Goal: Task Accomplishment & Management: Complete application form

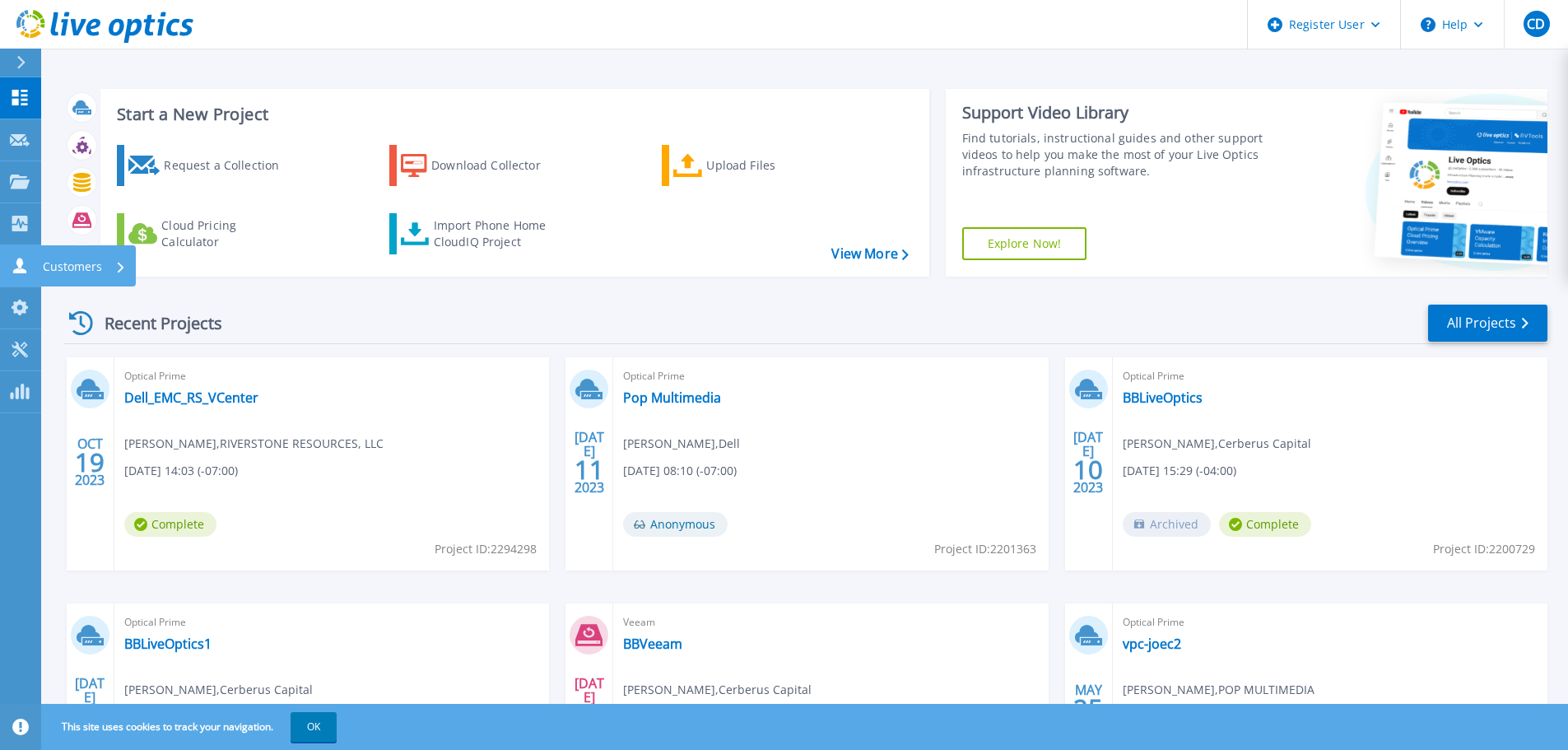
click at [20, 269] on icon at bounding box center [20, 265] width 13 height 16
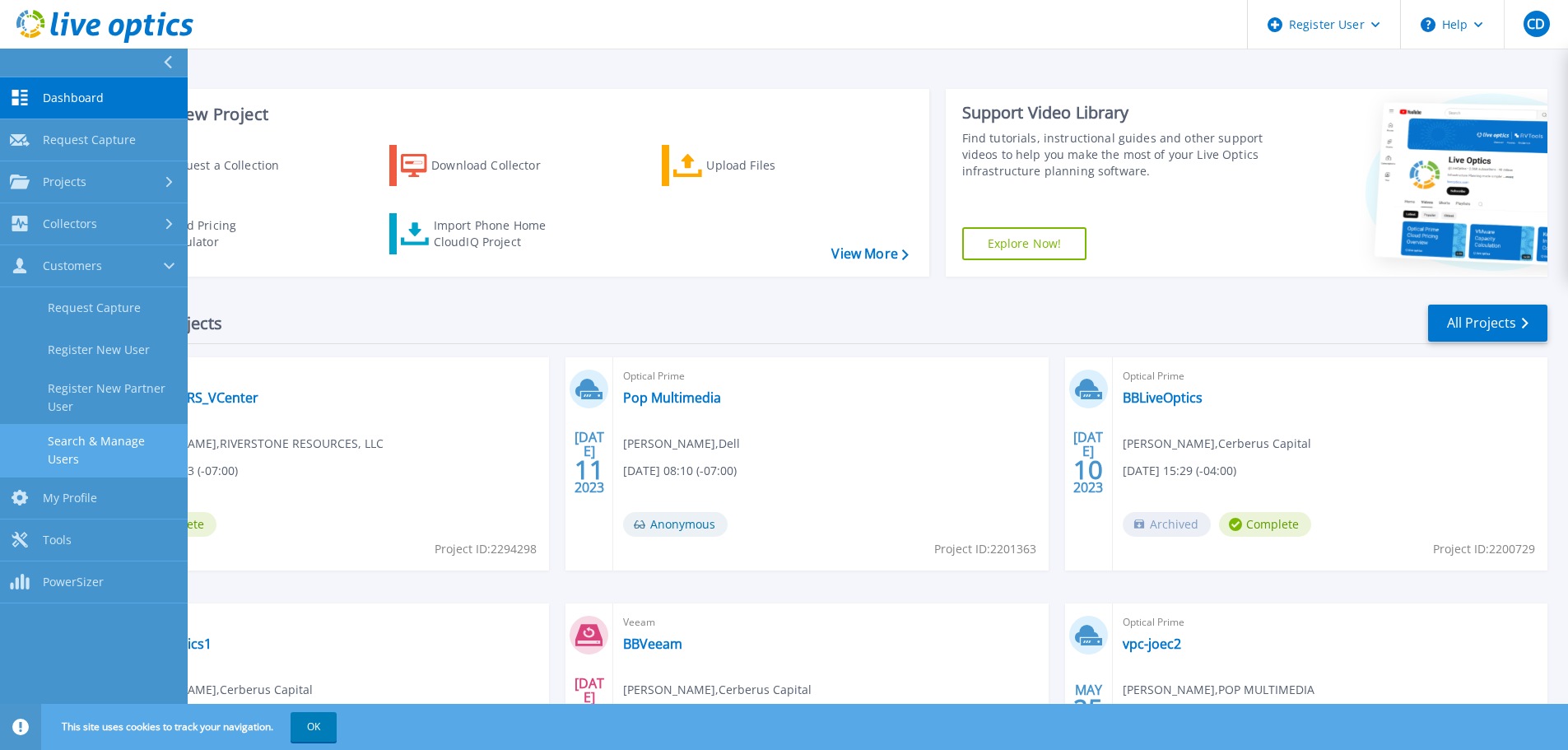
click at [123, 436] on link "Search & Manage Users" at bounding box center [94, 450] width 188 height 53
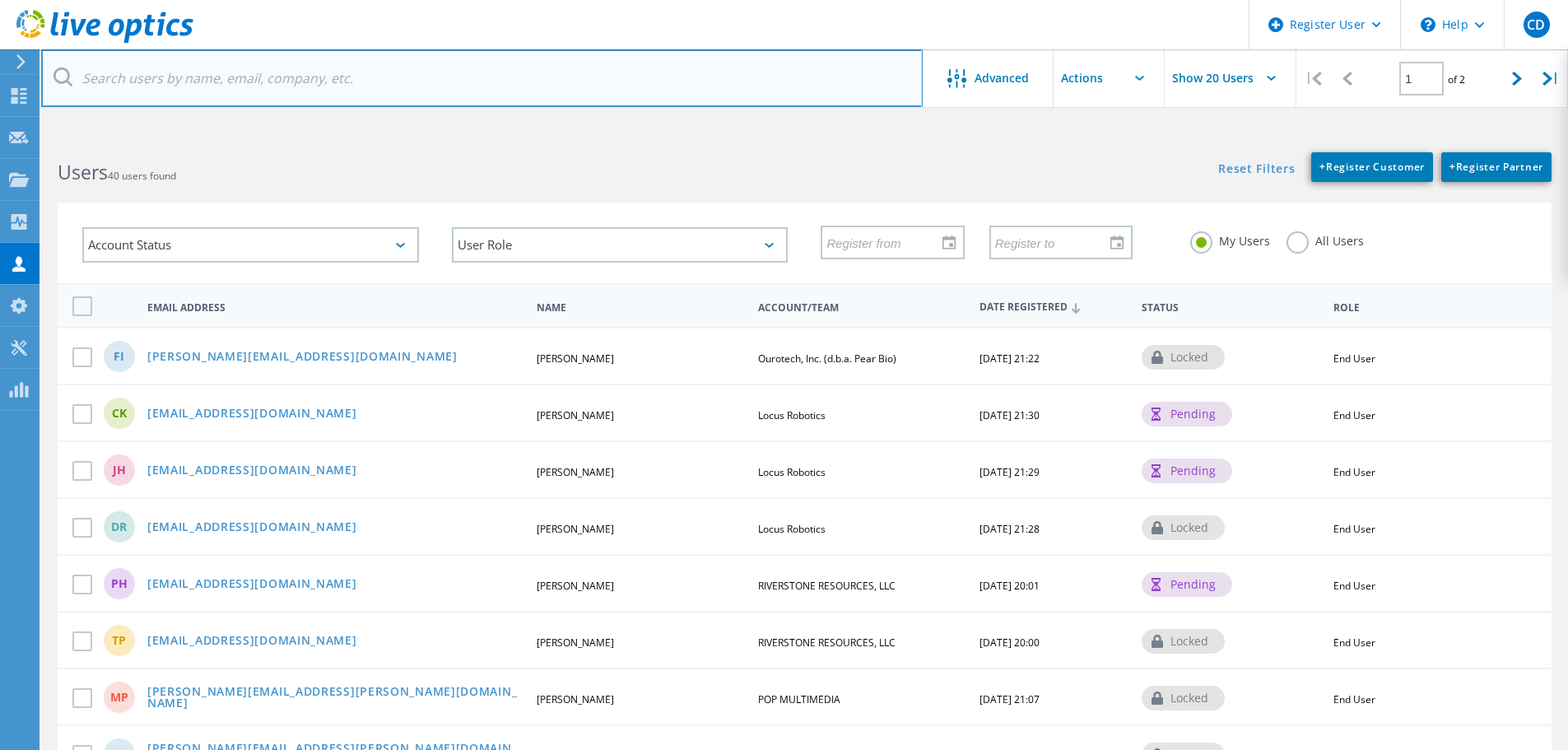
click at [163, 81] on input "text" at bounding box center [482, 78] width 881 height 57
paste input "gvellian@covh.org"
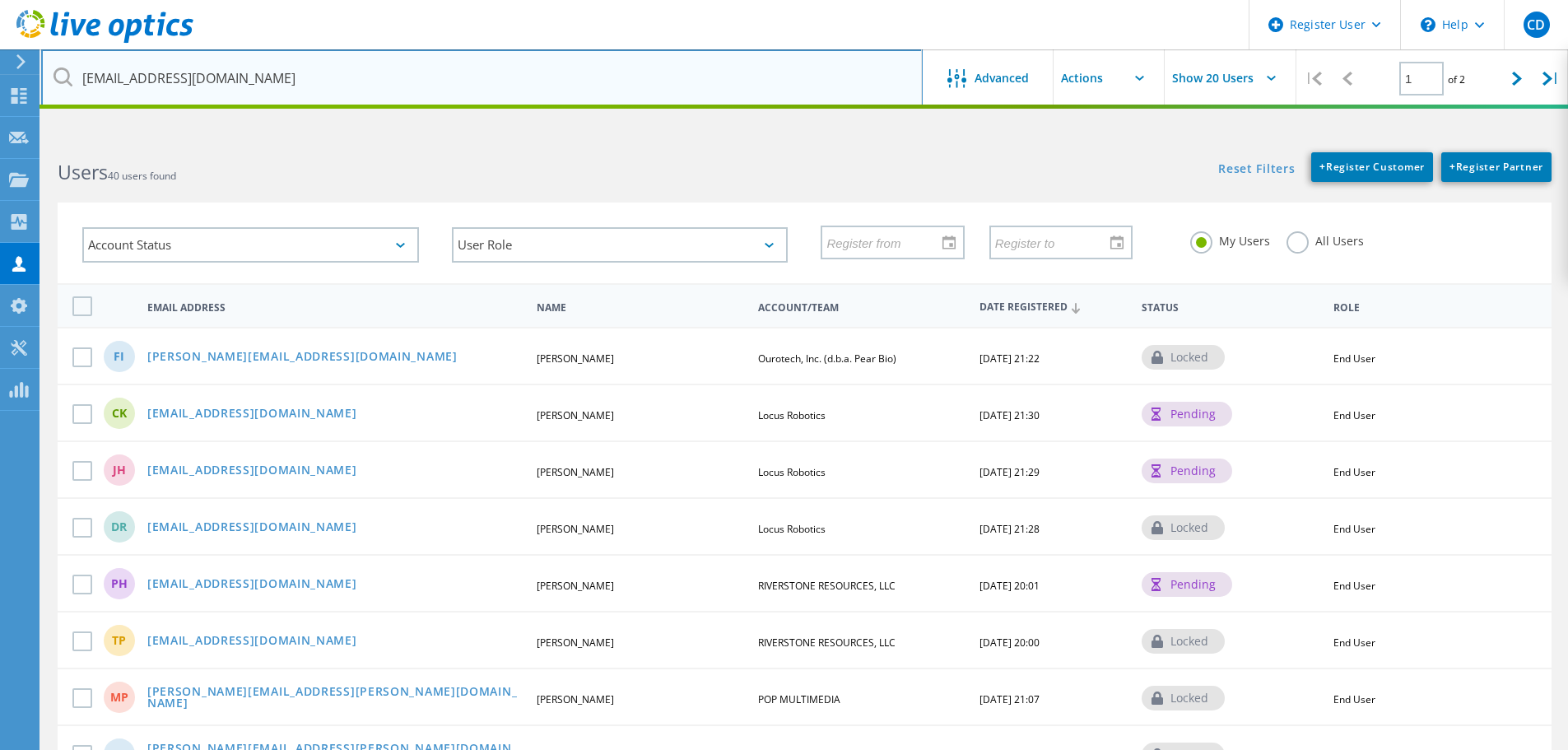
type input "gvellian@covh.org"
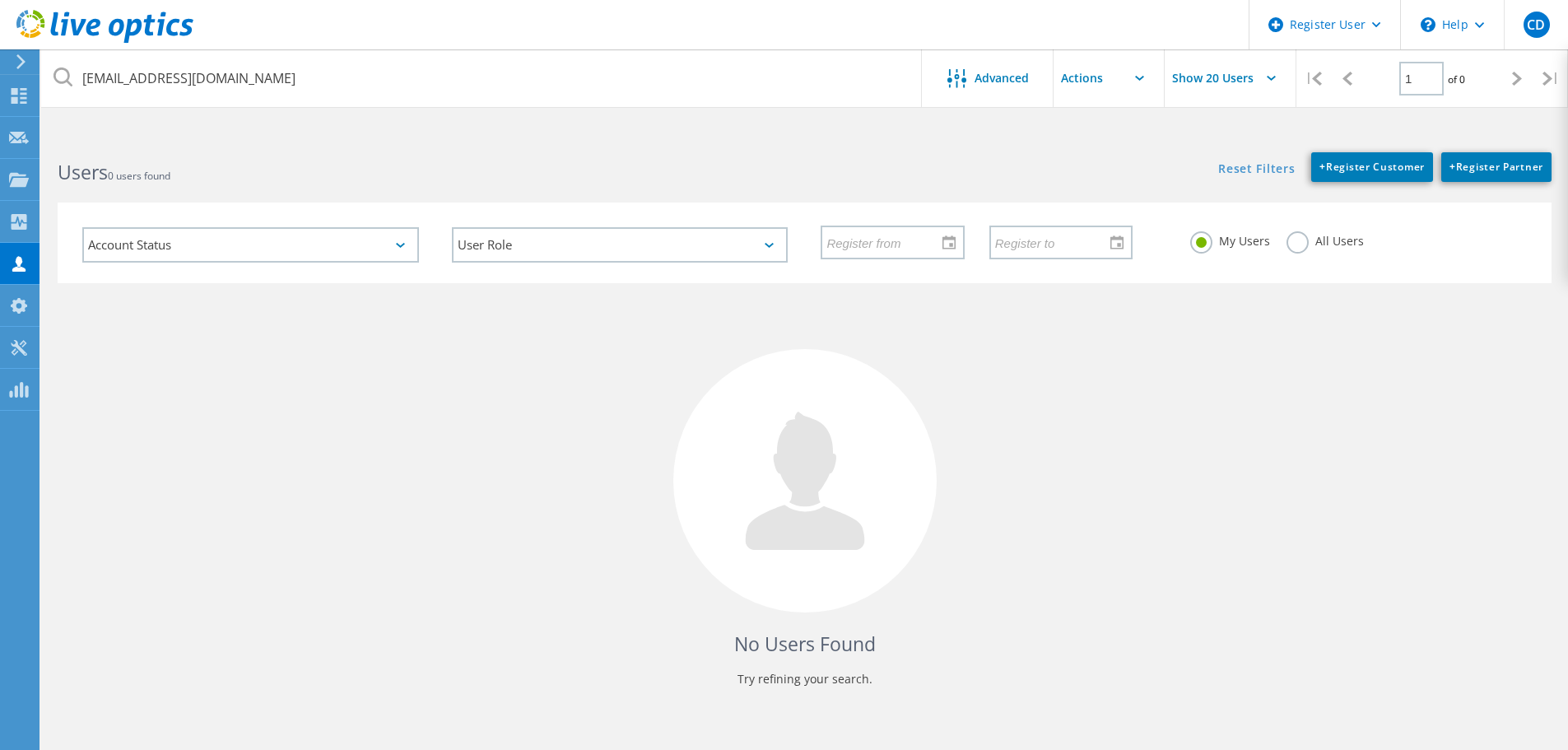
click at [1296, 240] on label "All Users" at bounding box center [1325, 239] width 77 height 16
click at [0, 0] on input "All Users" at bounding box center [0, 0] width 0 height 0
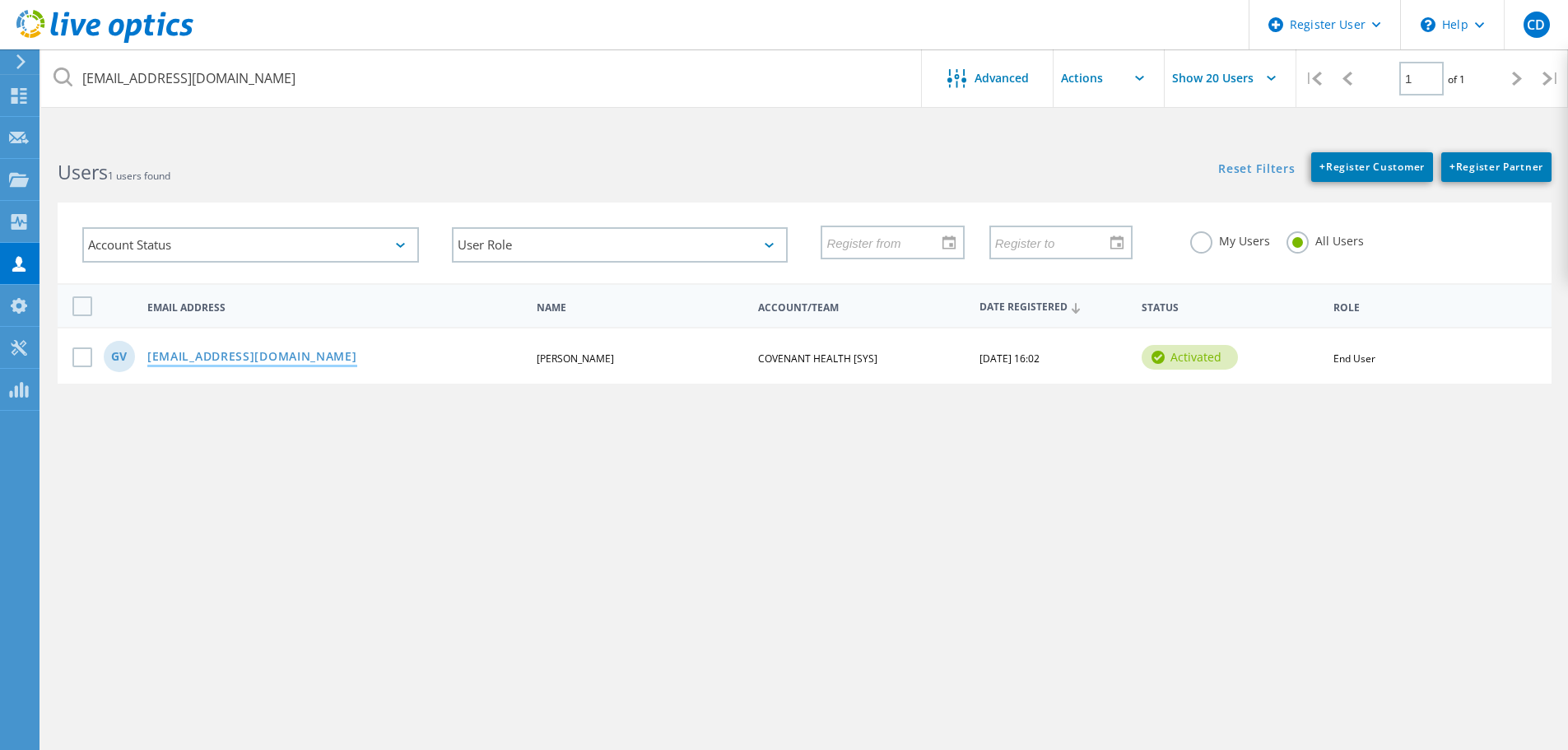
click at [222, 353] on link "gvellian@covh.org" at bounding box center [252, 357] width 210 height 14
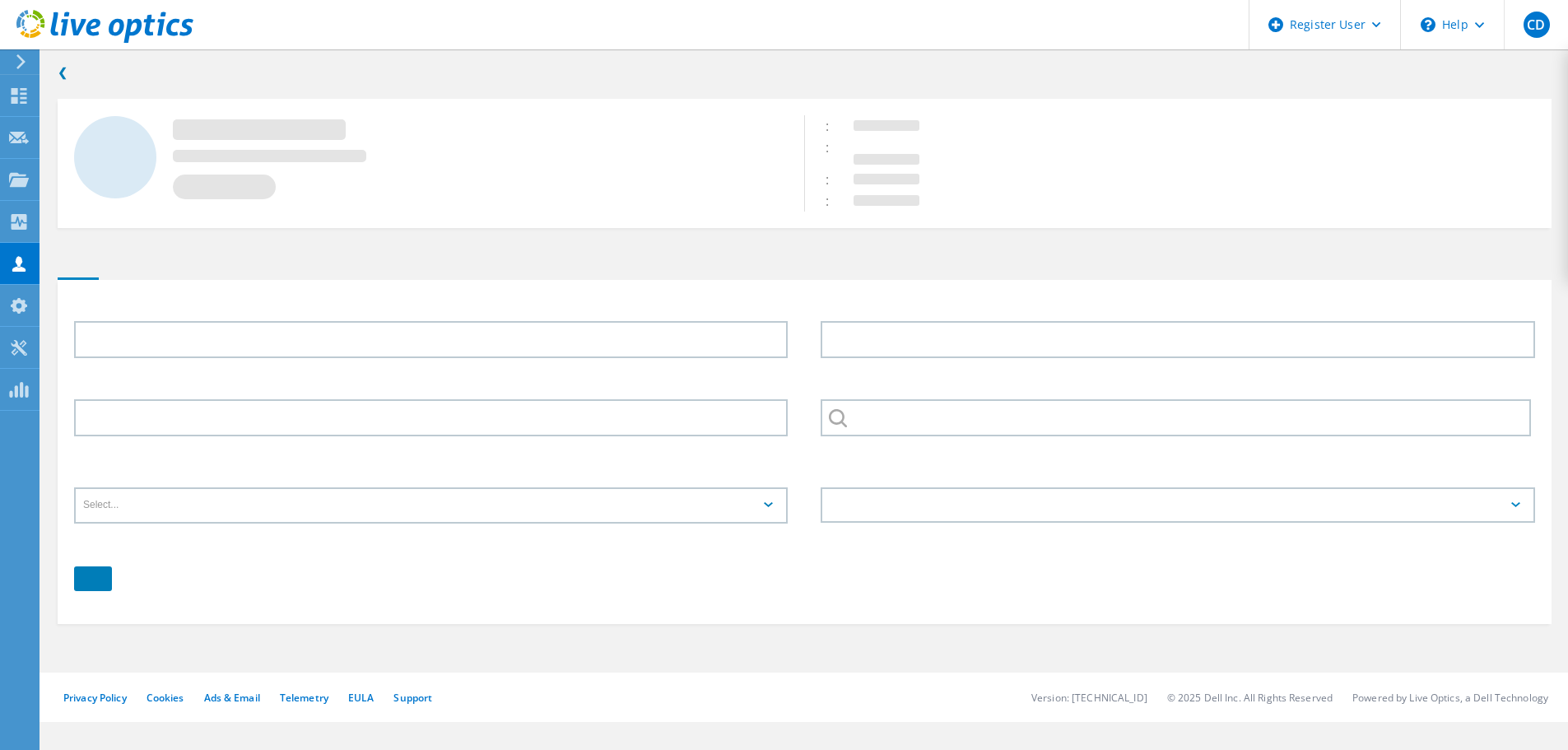
type input "Gunar"
type input "Vellian"
type input "COVENANT HEALTH [SYS]"
type input "English"
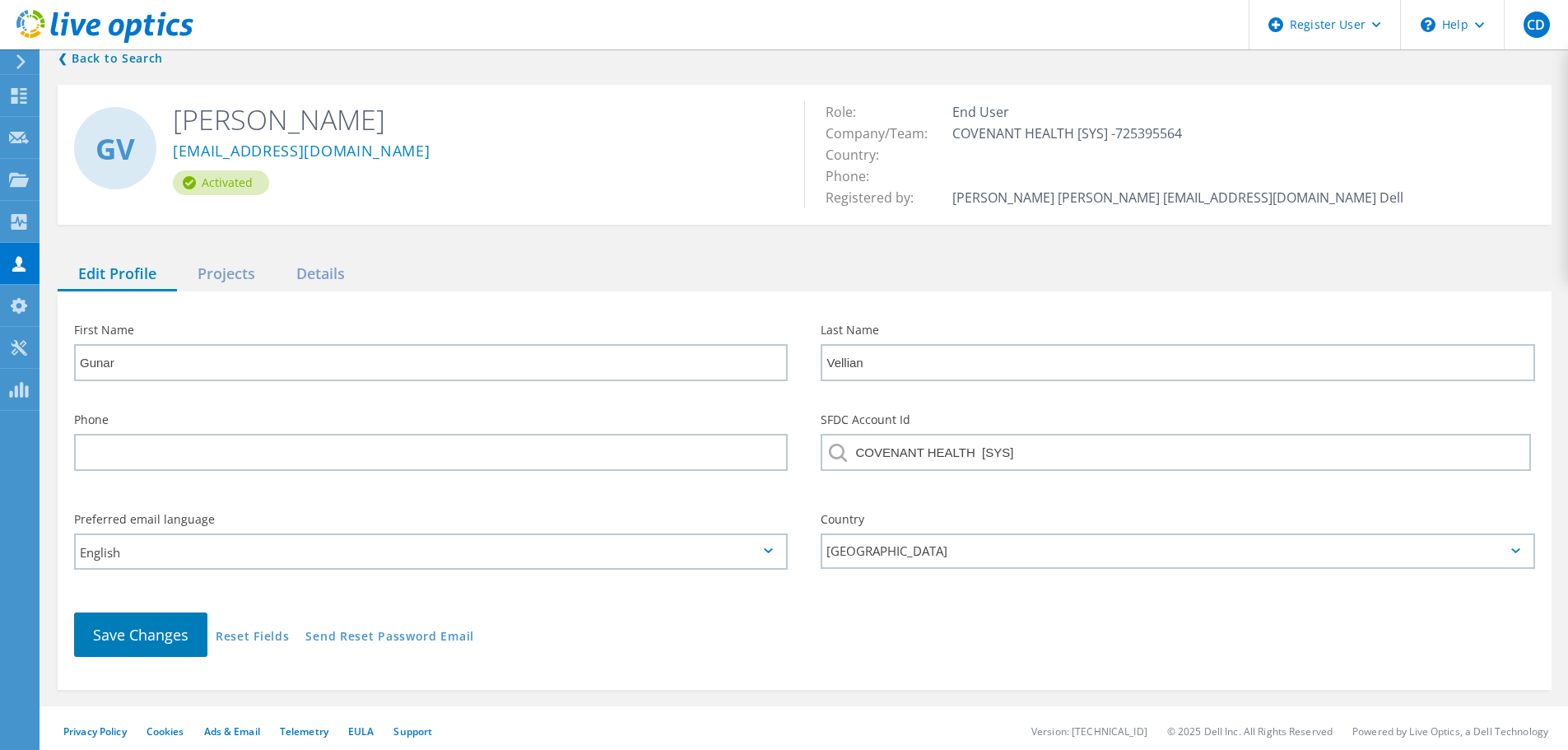
scroll to position [20, 0]
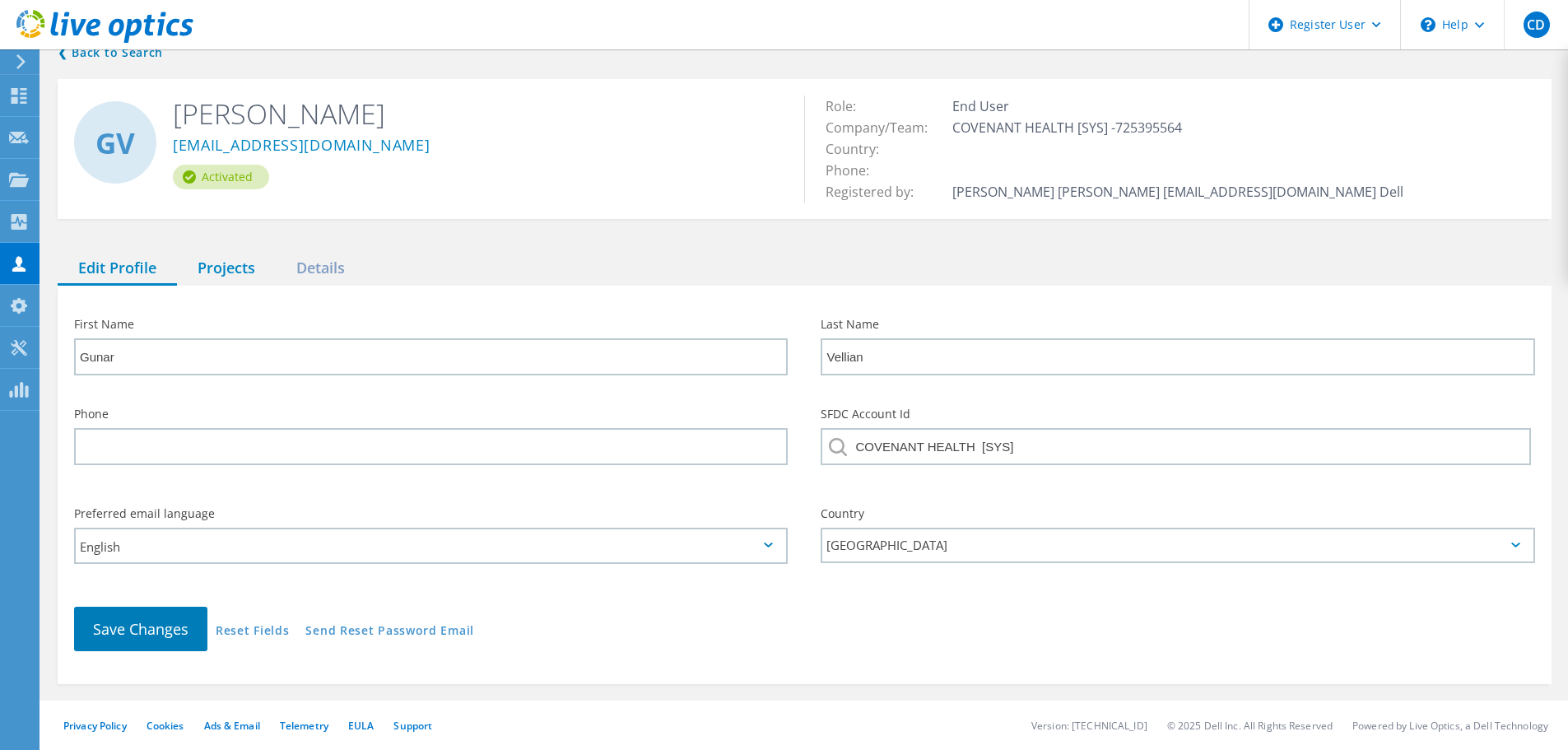
click at [229, 269] on div "Projects" at bounding box center [225, 269] width 99 height 34
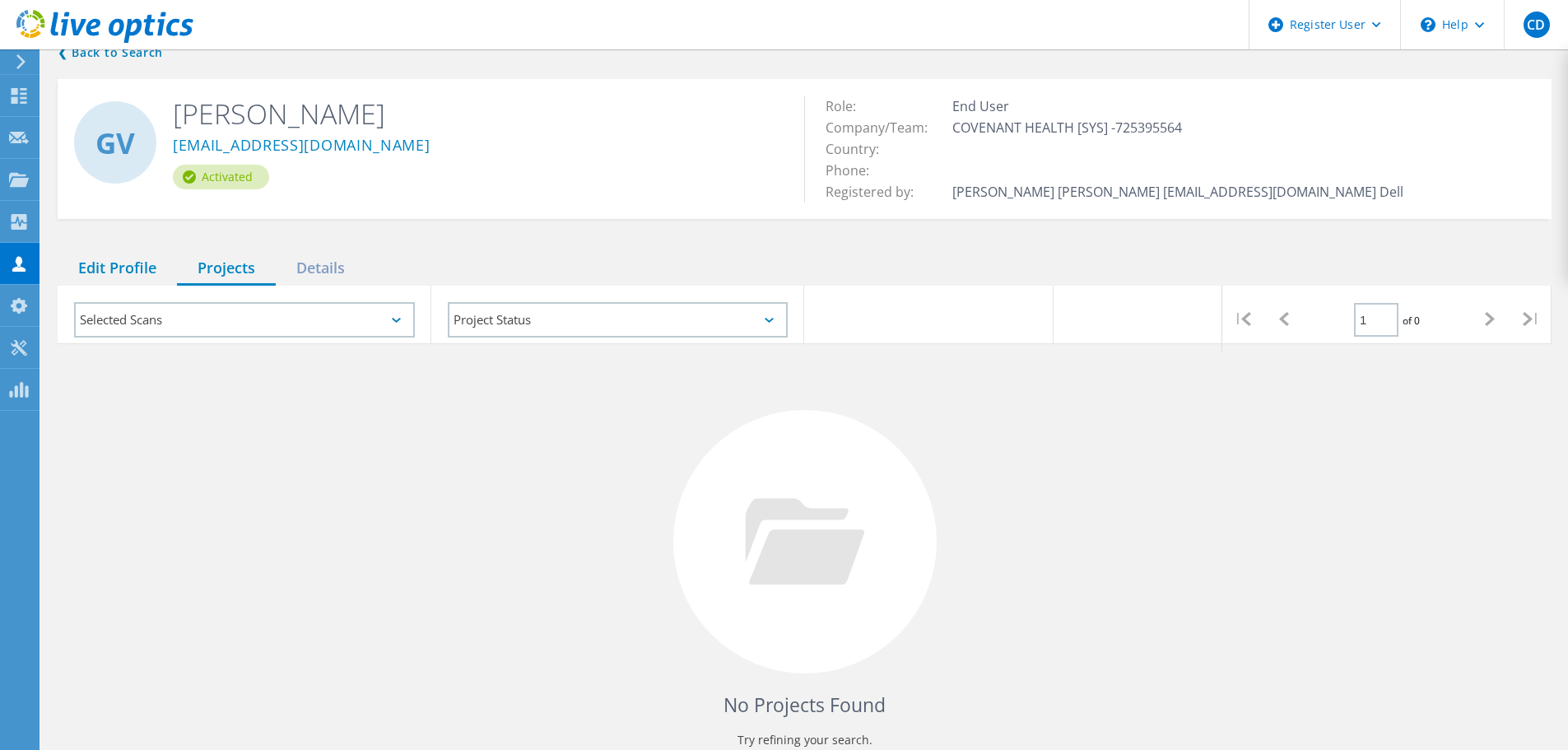
click at [119, 259] on div "Edit Profile" at bounding box center [116, 269] width 119 height 34
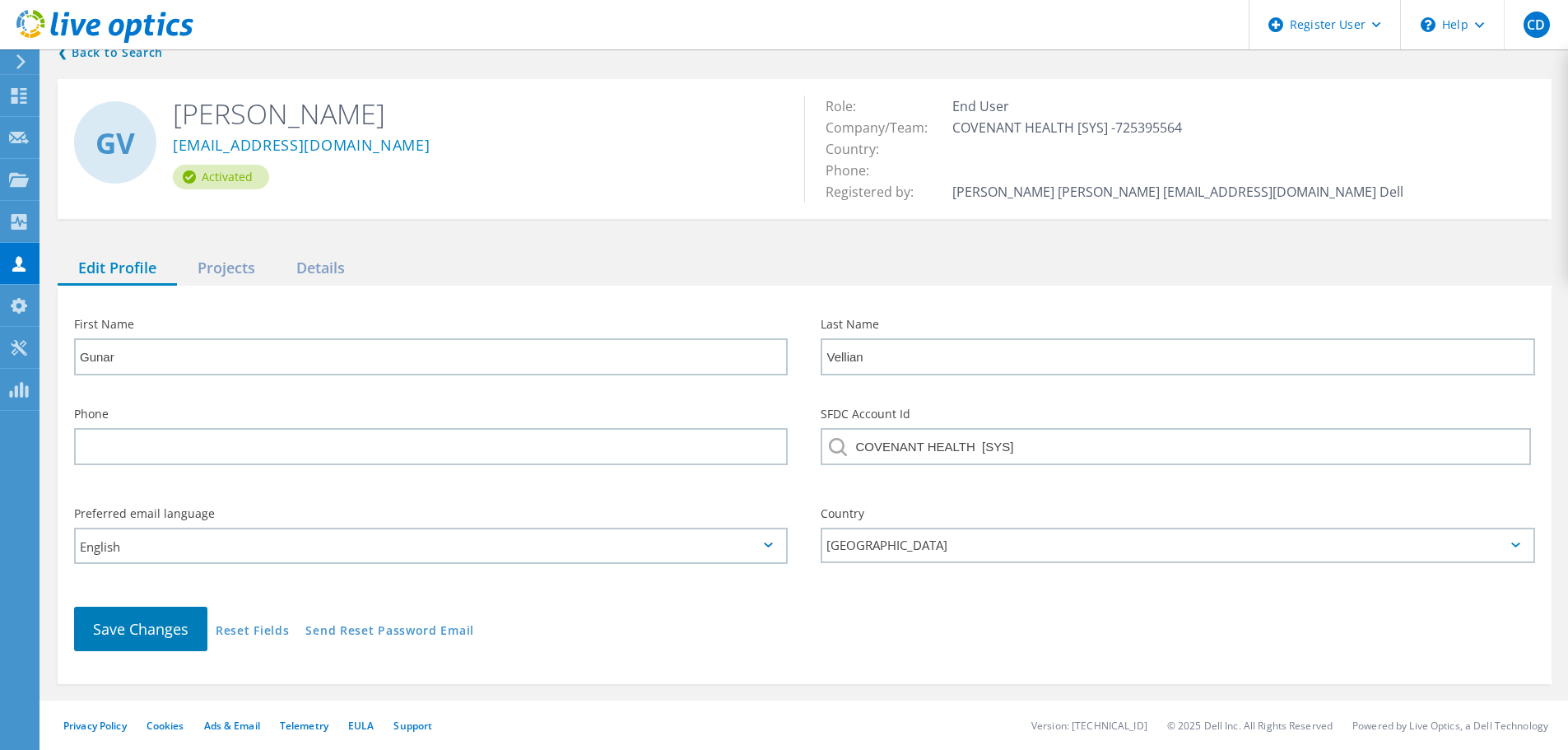
drag, startPoint x: 177, startPoint y: 148, endPoint x: 319, endPoint y: 143, distance: 142.1
click at [356, 117] on h2 "Gunar Vellian" at bounding box center [476, 114] width 607 height 37
click at [292, 162] on div "gvellian@covh.org" at bounding box center [476, 148] width 607 height 33
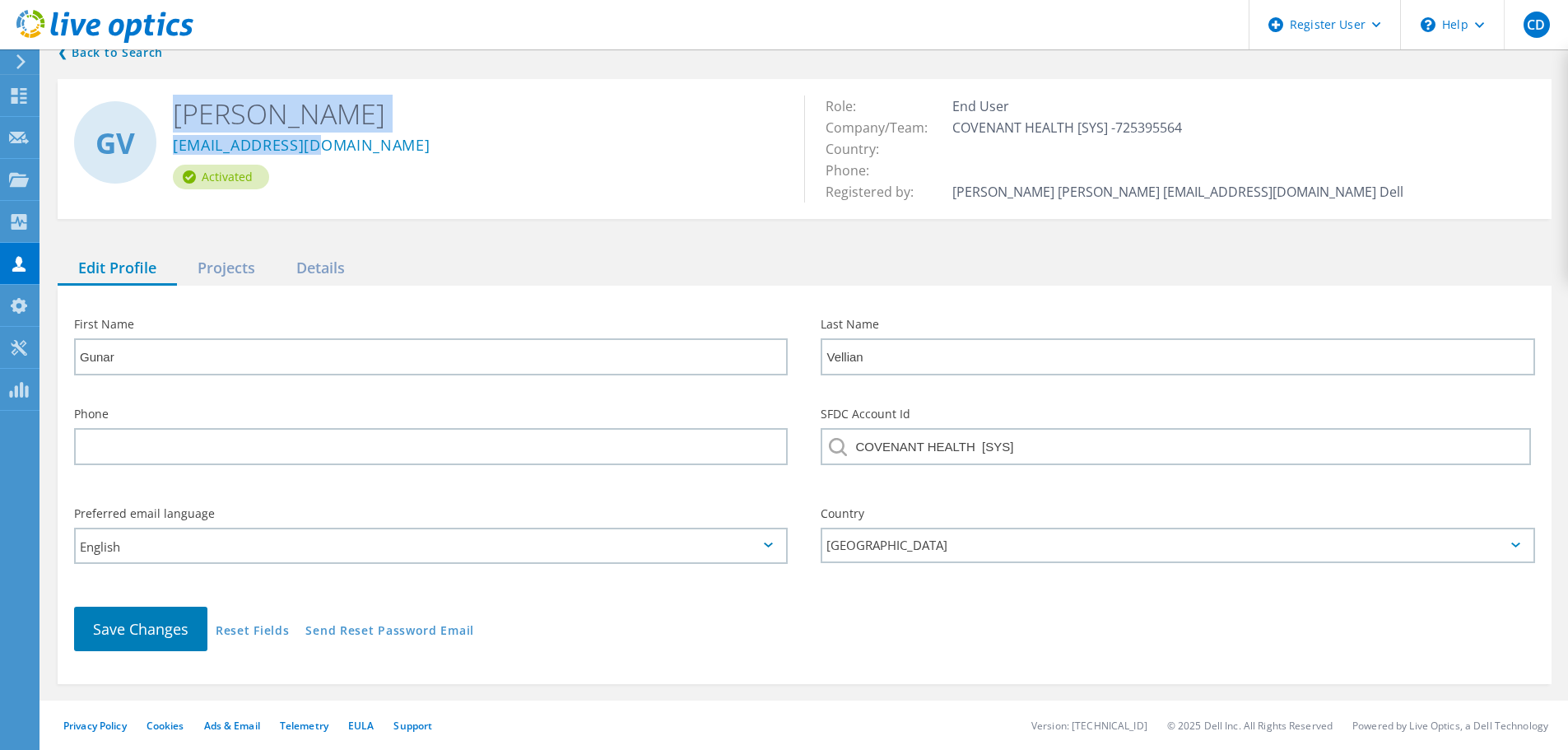
drag, startPoint x: 323, startPoint y: 149, endPoint x: 171, endPoint y: 148, distance: 152.0
click at [171, 148] on div "GV Gunar Vellian gvellian@covh.org Activated" at bounding box center [430, 142] width 747 height 127
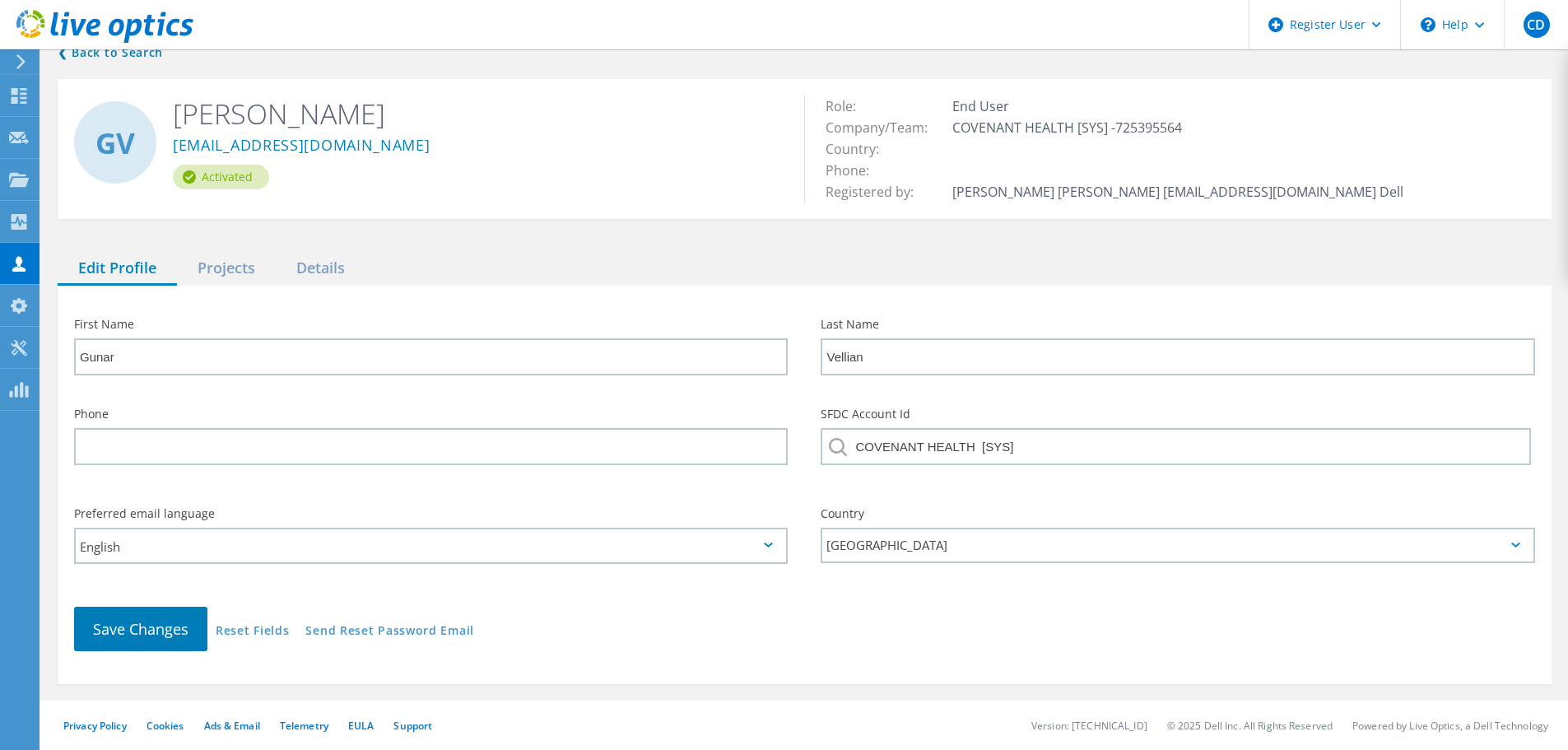
click at [448, 160] on div "gvellian@covh.org" at bounding box center [476, 148] width 607 height 33
drag, startPoint x: 340, startPoint y: 147, endPoint x: 173, endPoint y: 151, distance: 167.0
click at [173, 151] on div "gvellian@covh.org" at bounding box center [476, 148] width 607 height 33
copy link "gvellian@covh.org"
click at [460, 256] on div "Edit Profile Projects Details" at bounding box center [804, 269] width 1494 height 34
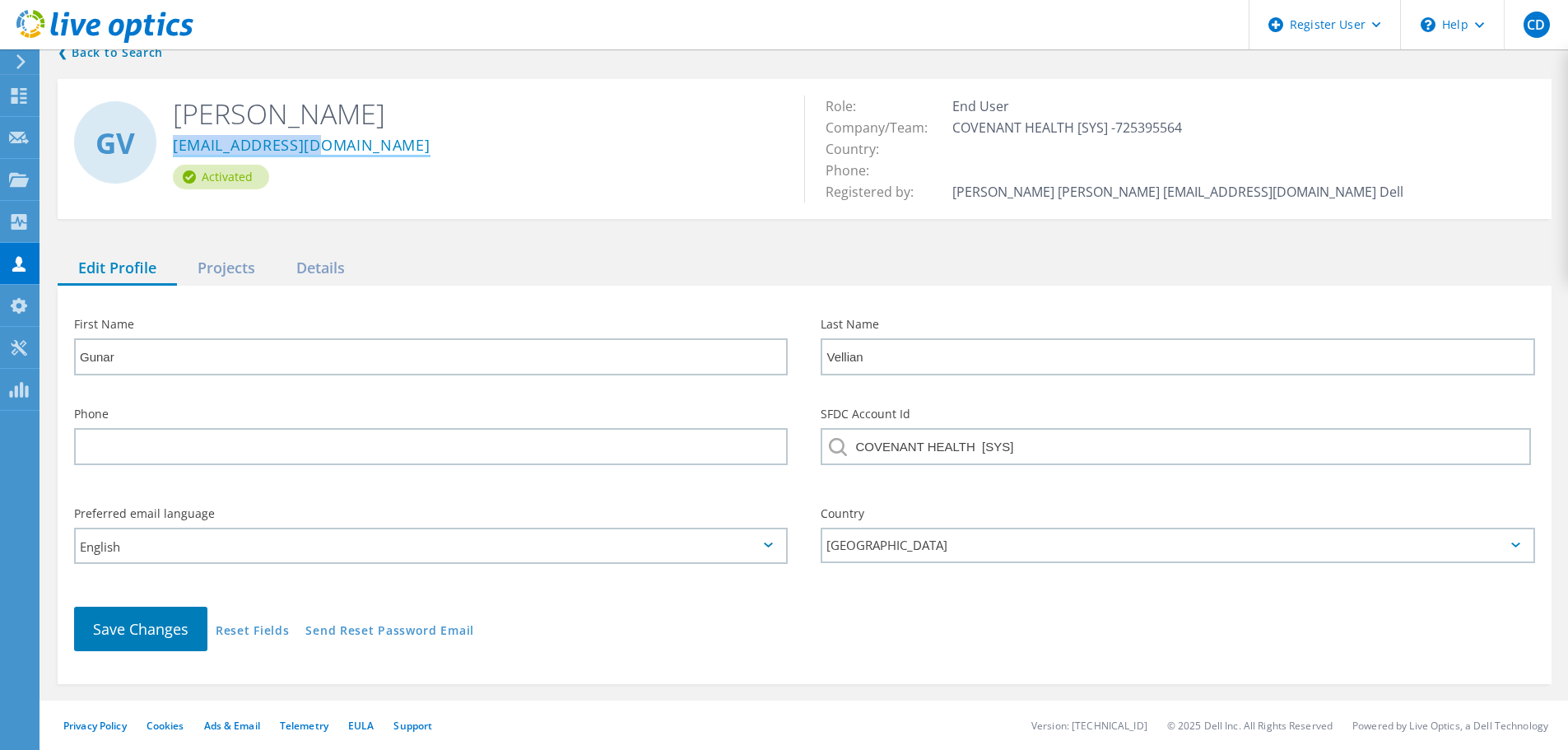
drag, startPoint x: 356, startPoint y: 140, endPoint x: 176, endPoint y: 151, distance: 180.3
click at [176, 151] on div "gvellian@covh.org" at bounding box center [476, 148] width 607 height 33
copy link "gvellian@covh.org"
drag, startPoint x: 567, startPoint y: 221, endPoint x: 124, endPoint y: 204, distance: 443.3
click at [567, 221] on div "❮ Back to Search GV Gunar Vellian gvellian@covh.org Activated Role: End User Co…" at bounding box center [804, 364] width 1527 height 675
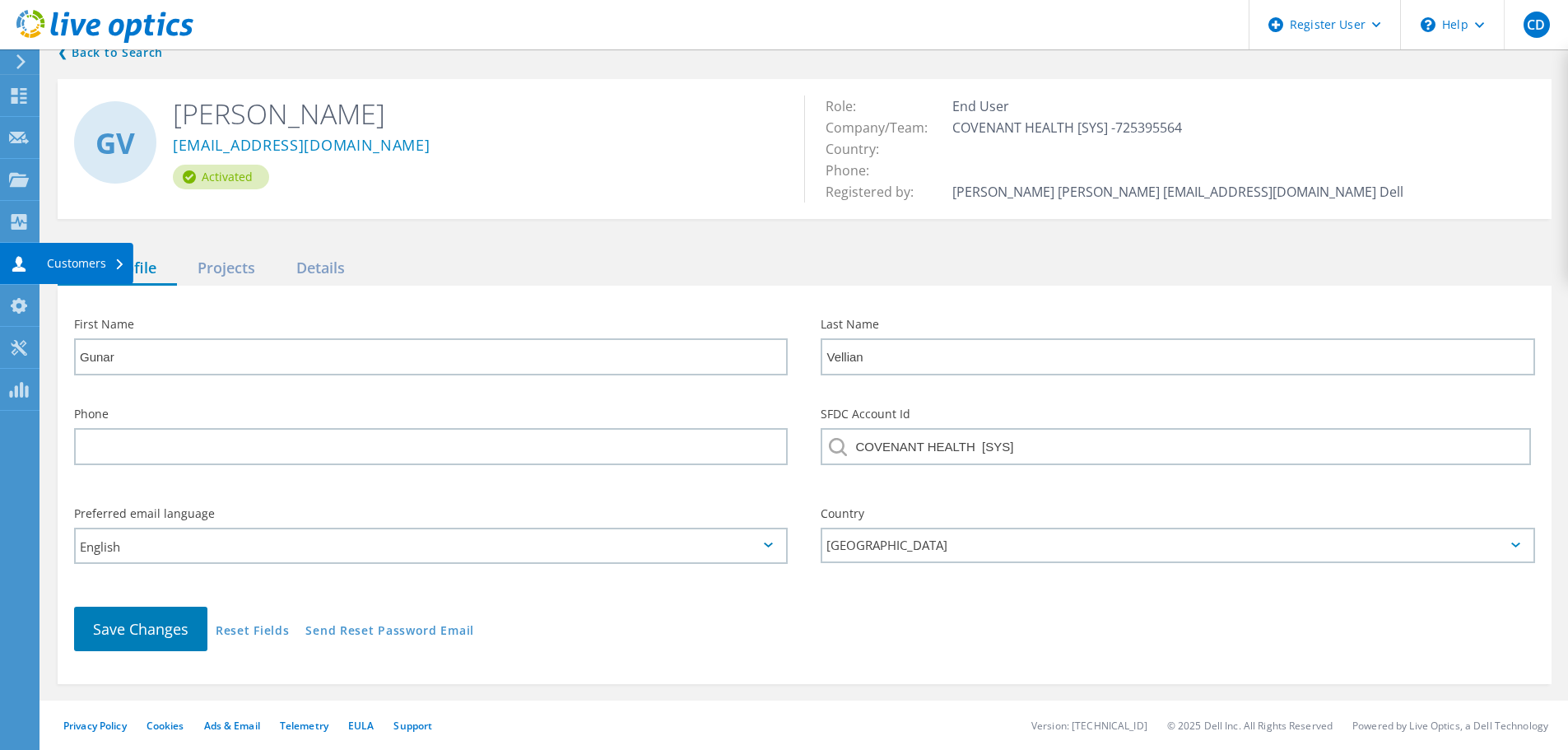
click at [54, 258] on div "Customers" at bounding box center [85, 263] width 78 height 11
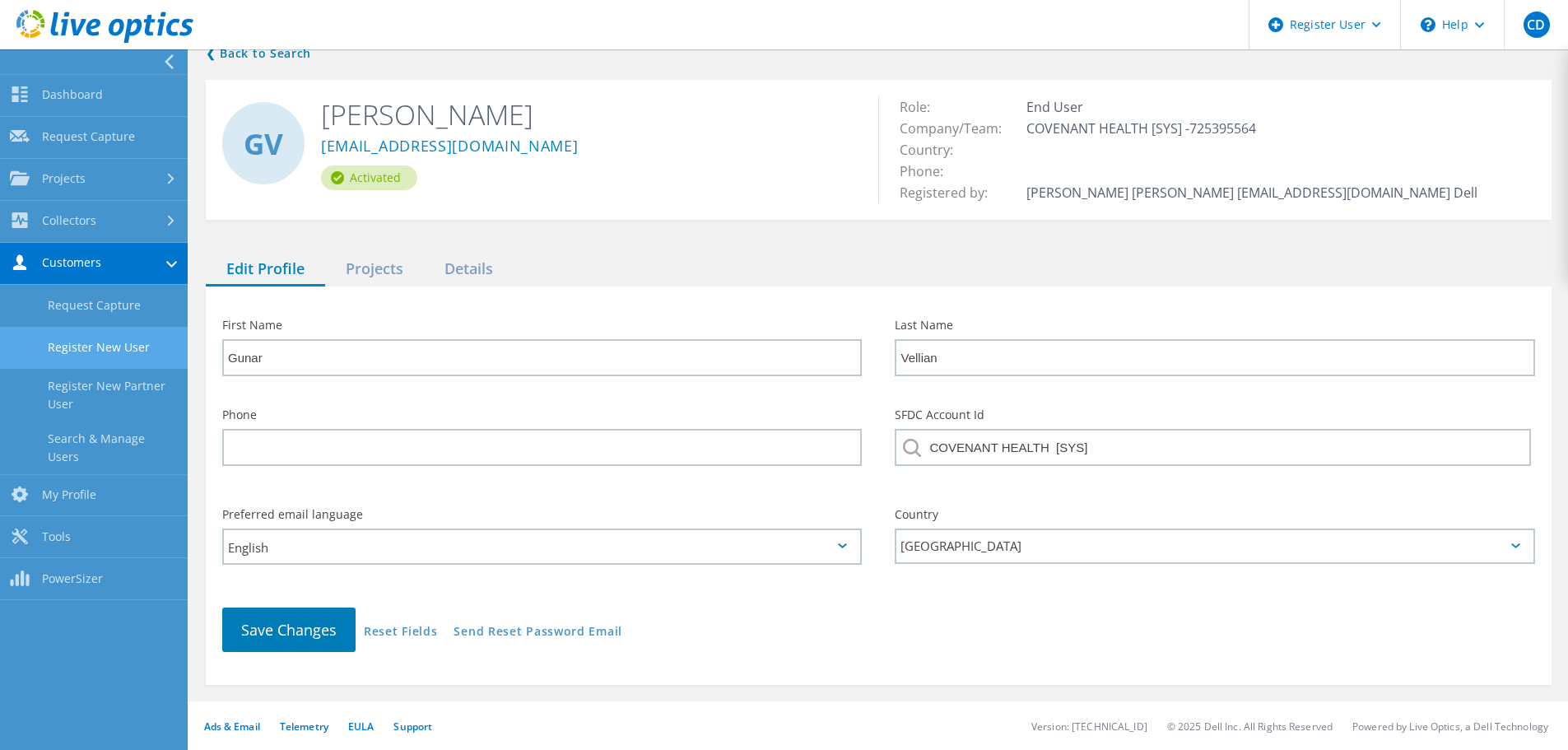
scroll to position [34, 0]
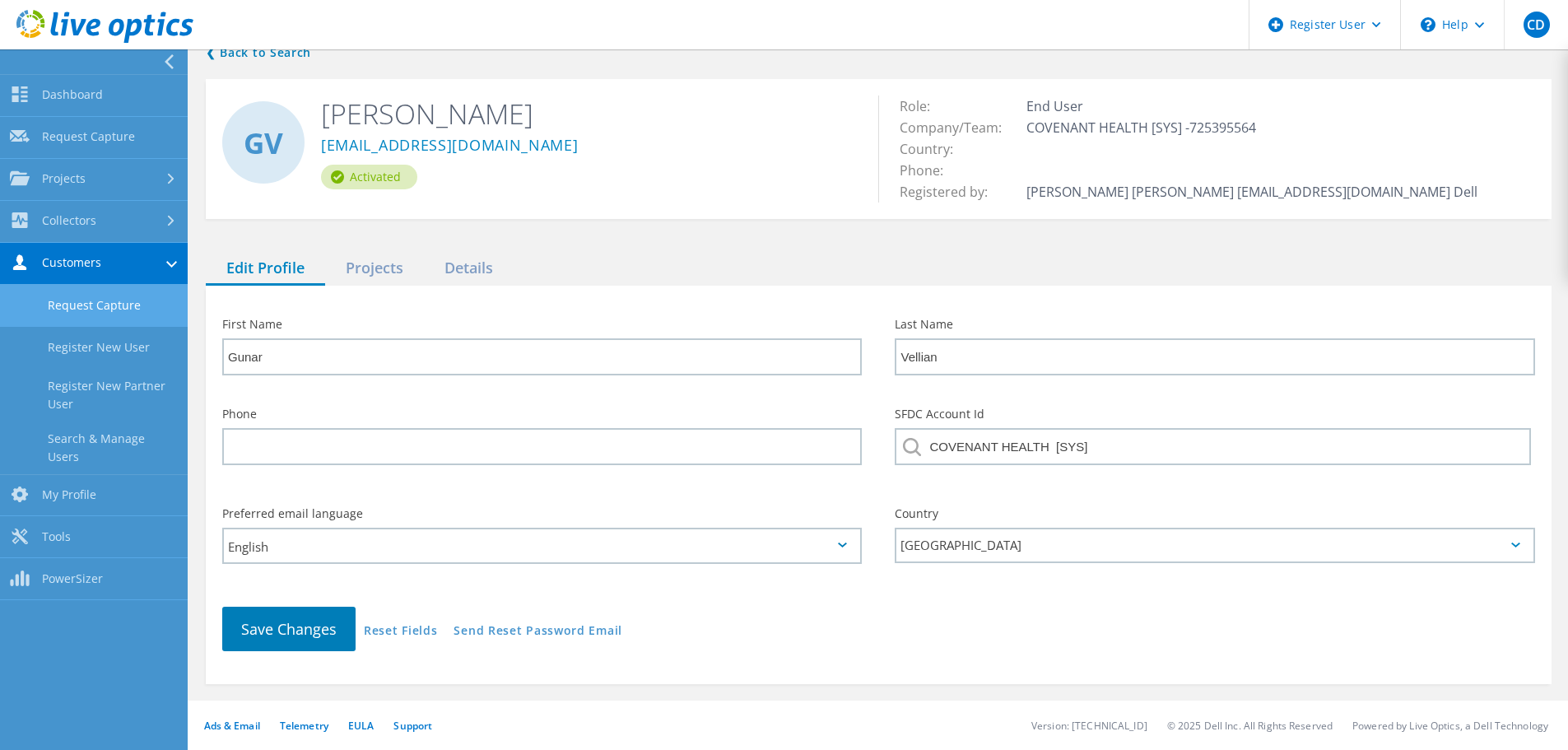
click at [130, 309] on link "Request Capture" at bounding box center [94, 305] width 188 height 42
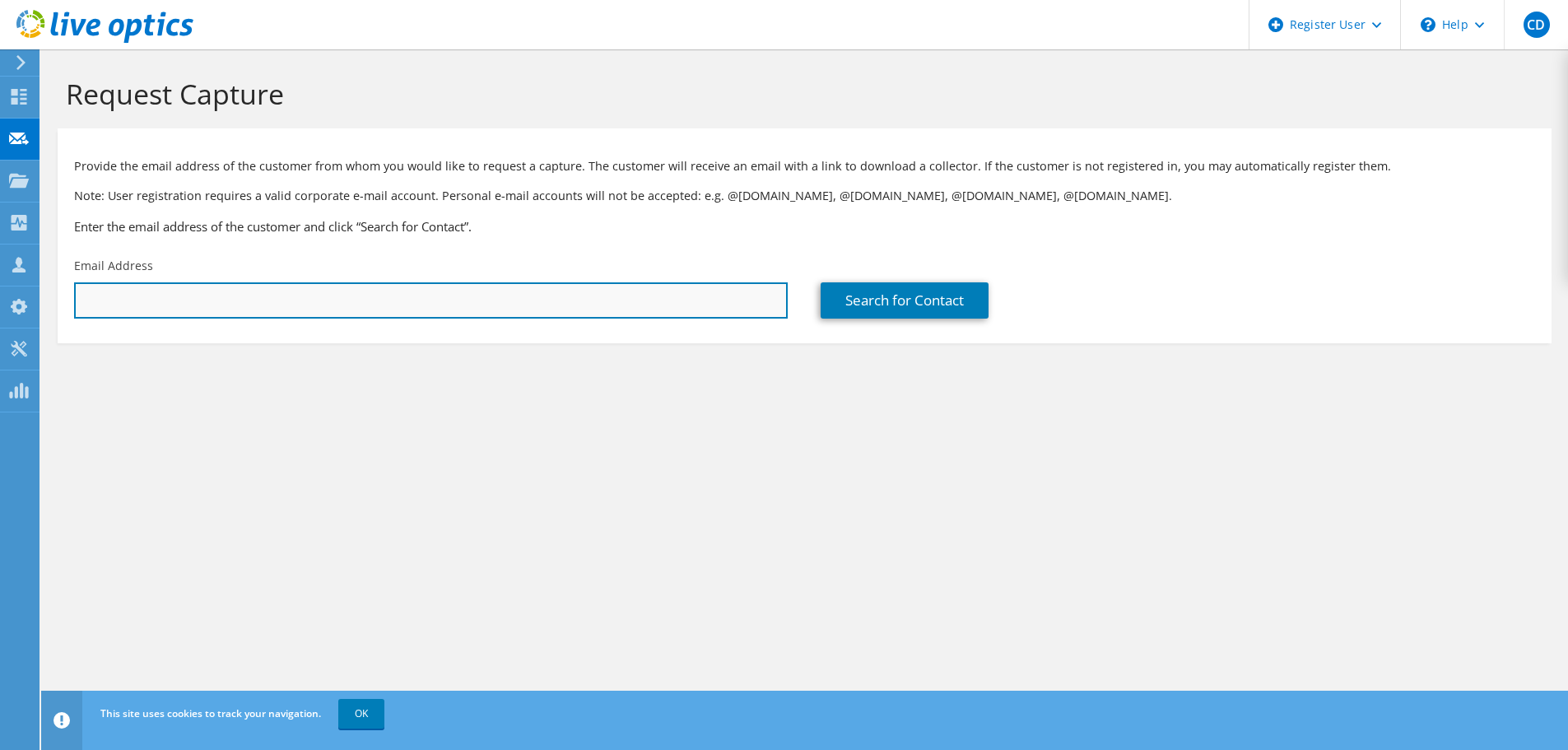
click at [161, 297] on input "text" at bounding box center [431, 301] width 714 height 37
paste input "gvellian@covh.org"
type input "gvellian@covh.org"
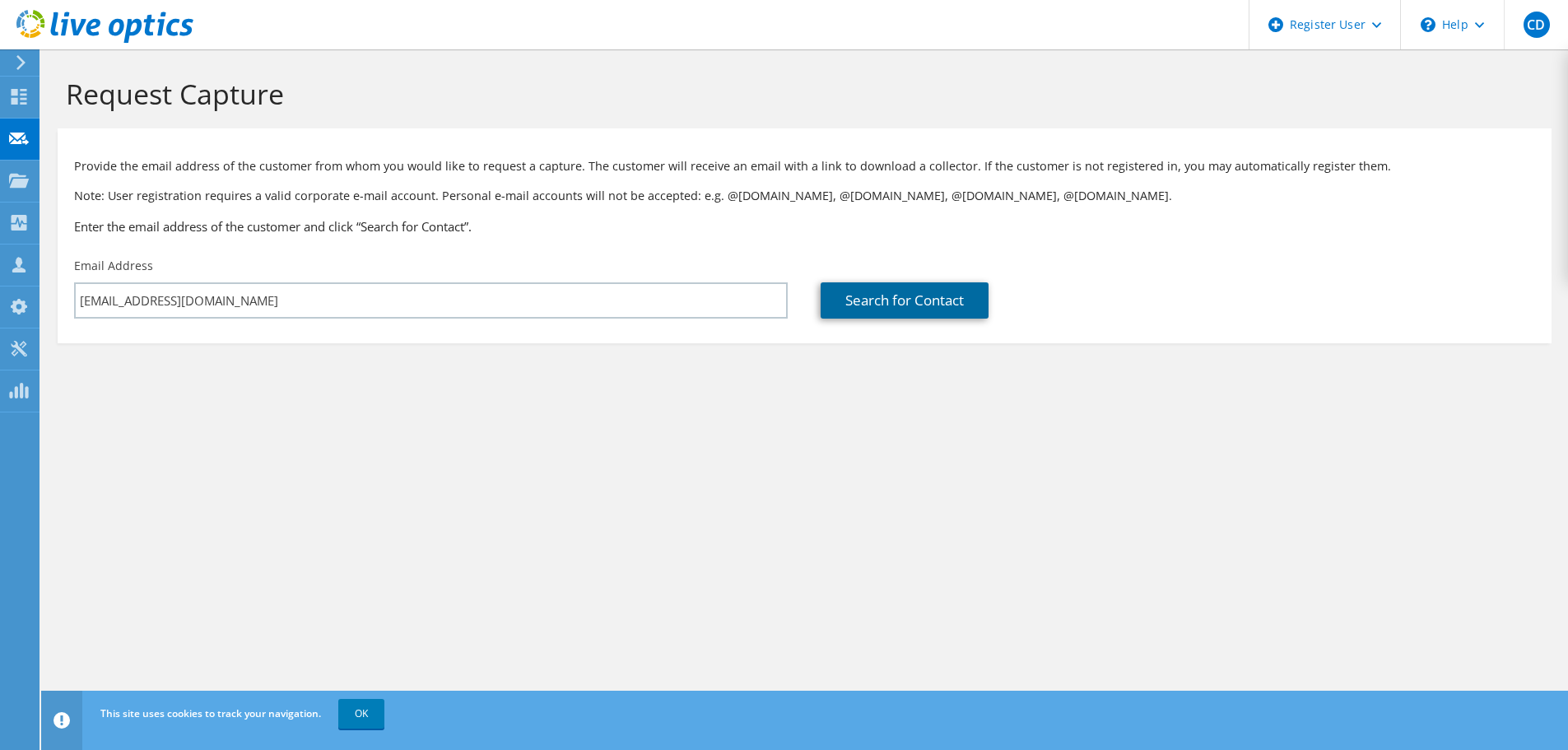
click at [882, 305] on link "Search for Contact" at bounding box center [904, 301] width 168 height 37
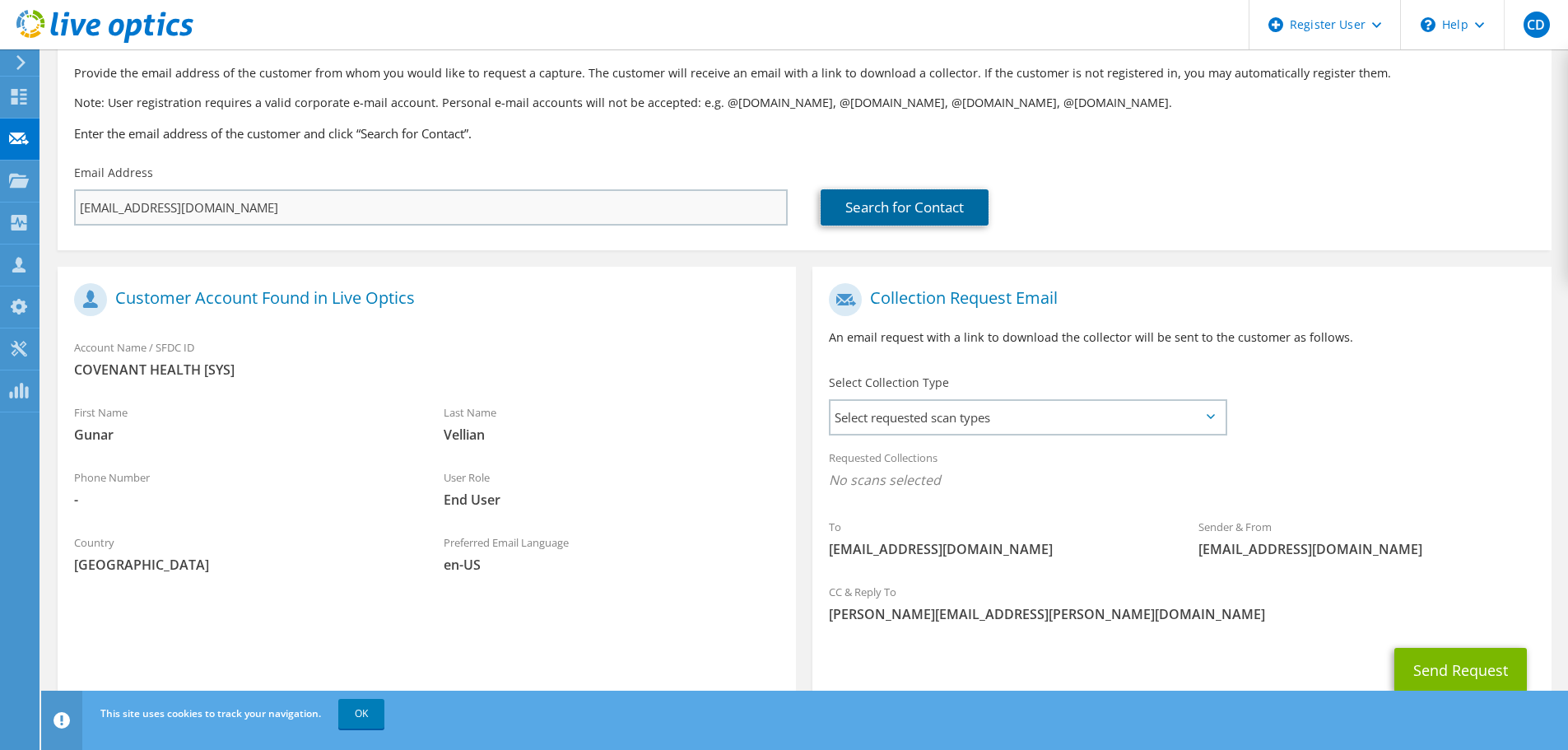
scroll to position [150, 0]
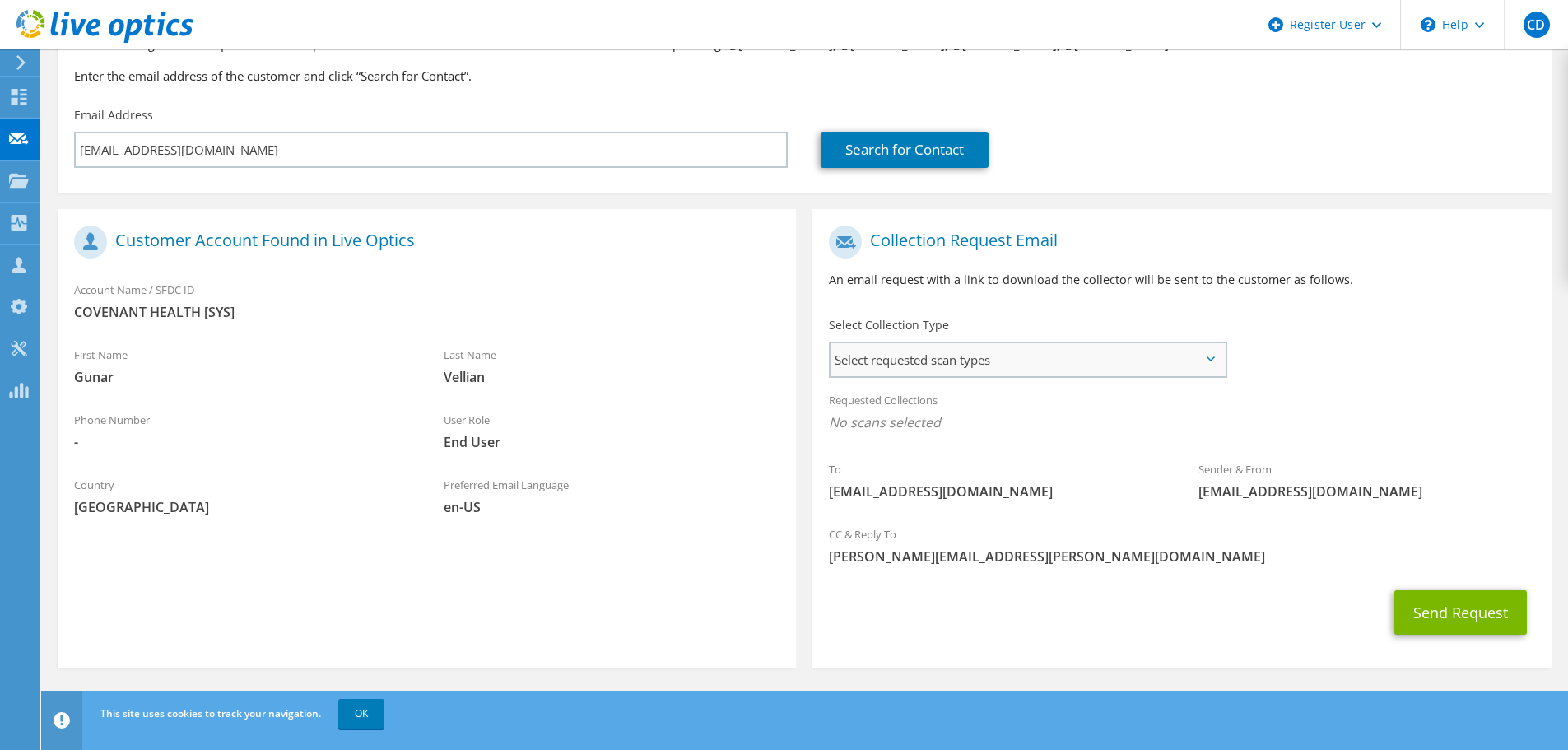
click at [970, 355] on span "Select requested scan types" at bounding box center [1028, 359] width 395 height 33
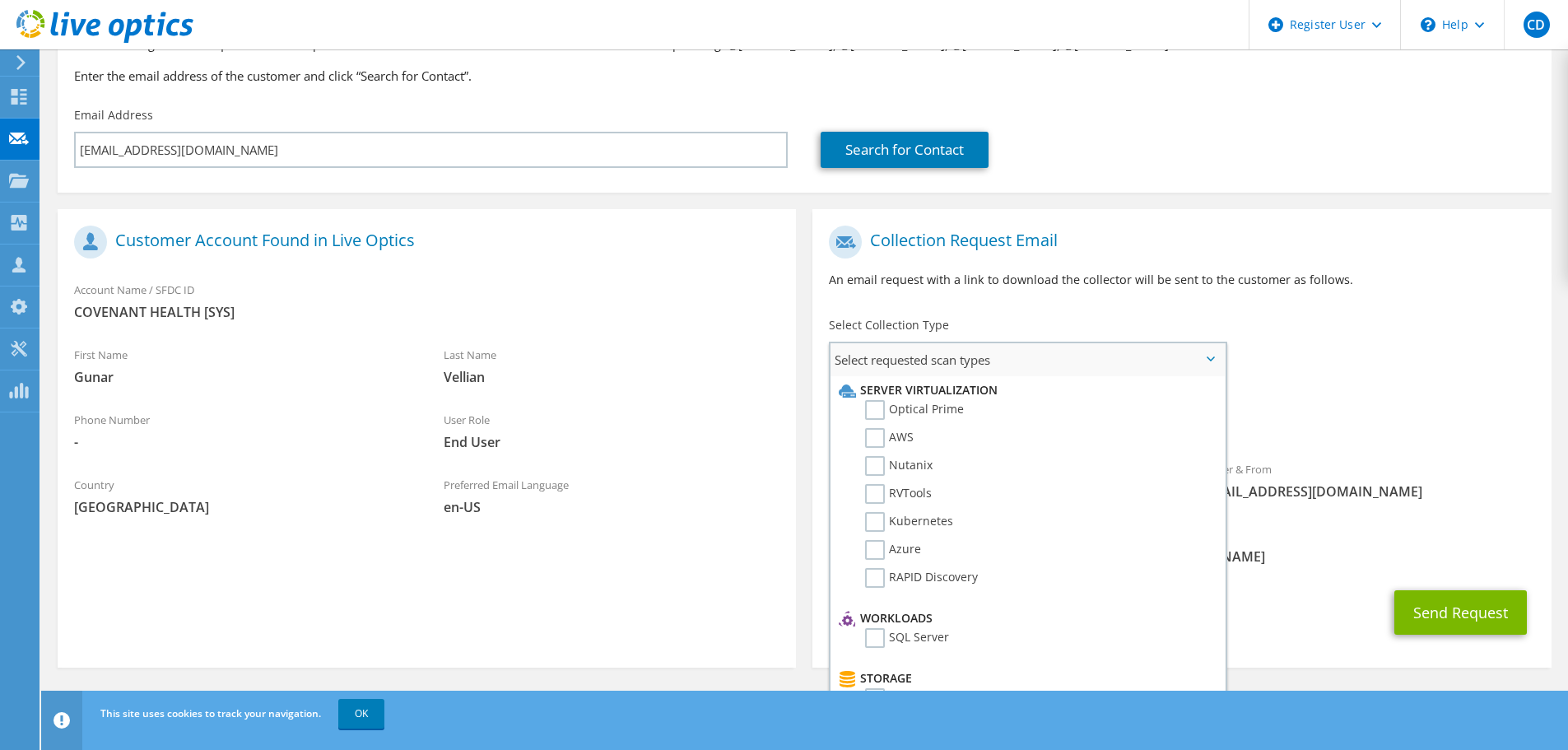
click at [1226, 422] on div "Select requested scan types Server Virtualization Optical Prime AWS Nutanix SC" at bounding box center [1028, 524] width 398 height 366
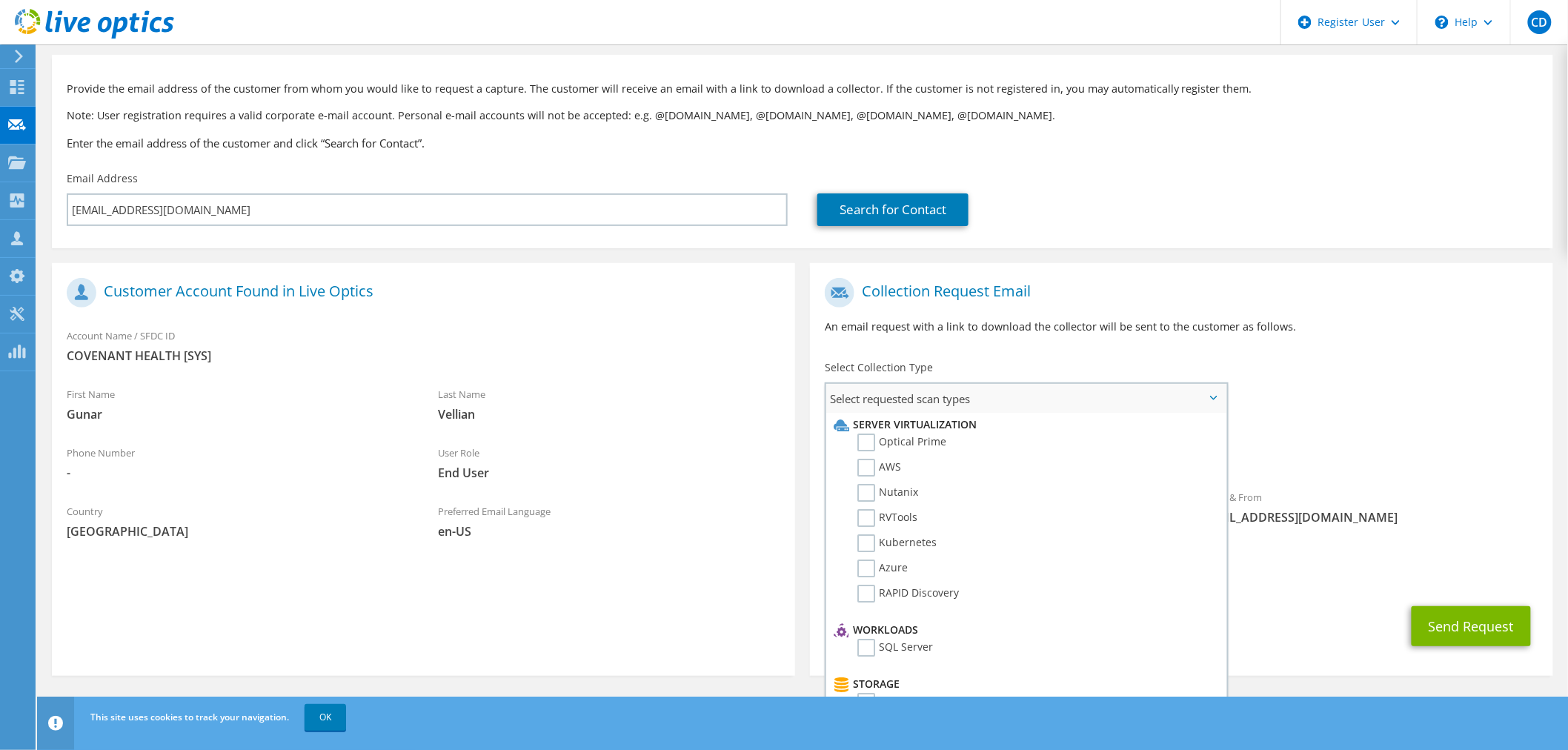
scroll to position [0, 0]
click at [863, 441] on label "Optical Prime" at bounding box center [902, 443] width 89 height 18
click at [0, 0] on input "Optical Prime" at bounding box center [0, 0] width 0 height 0
click at [860, 492] on label "Nutanix" at bounding box center [888, 492] width 61 height 18
click at [0, 0] on input "Nutanix" at bounding box center [0, 0] width 0 height 0
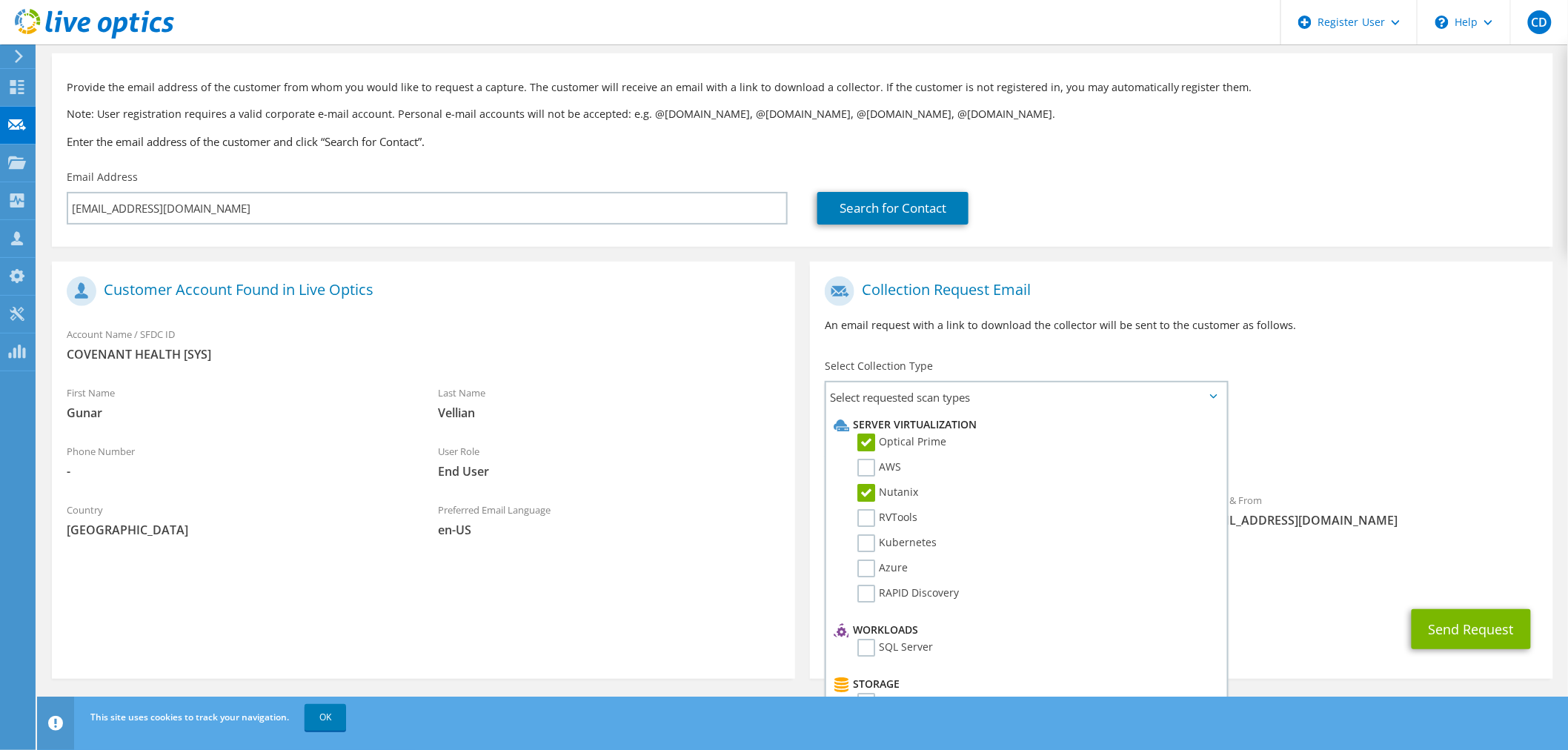
click at [1157, 287] on h1 "Collection Request Email" at bounding box center [1177, 291] width 706 height 30
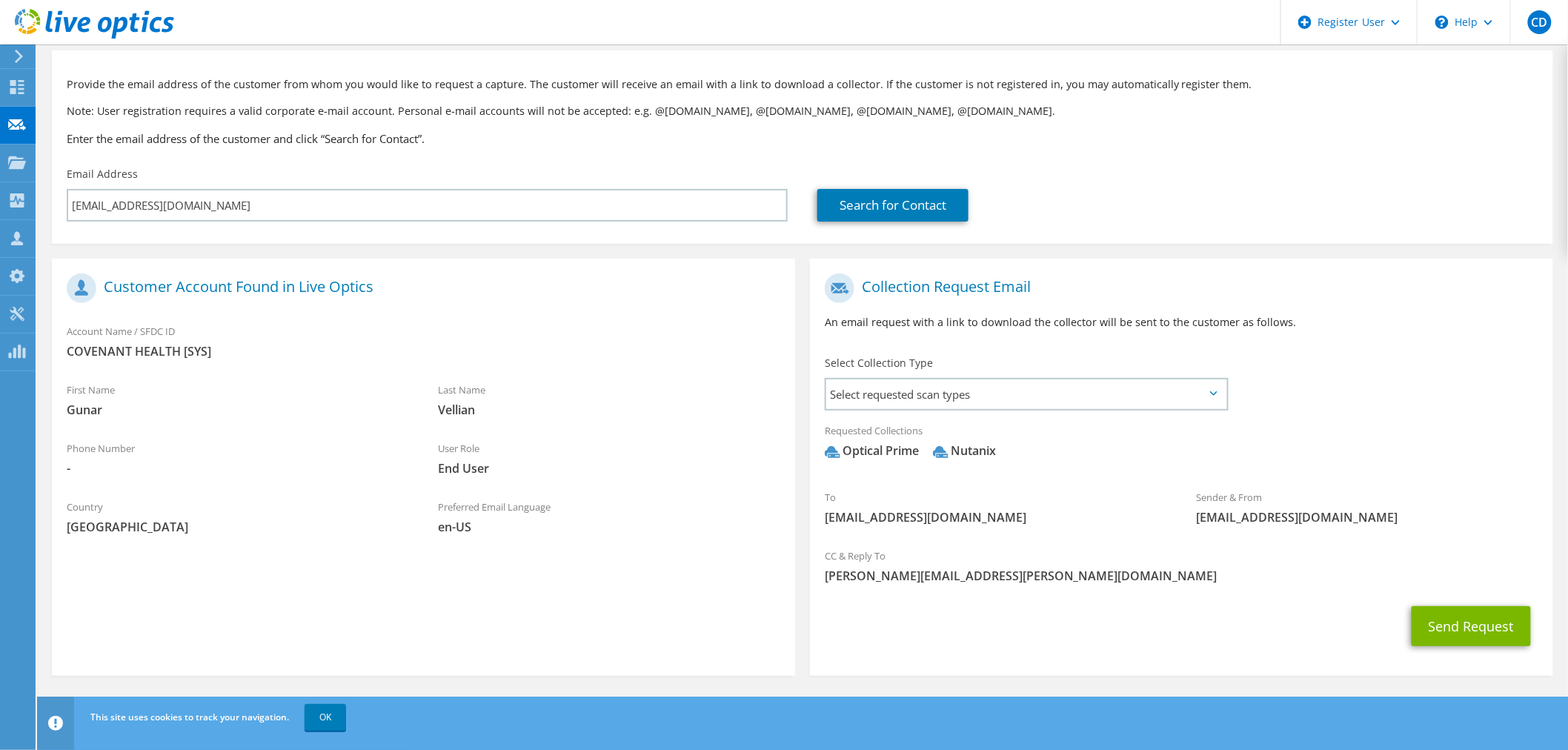
scroll to position [67, 0]
click at [324, 674] on link "OK" at bounding box center [325, 717] width 41 height 27
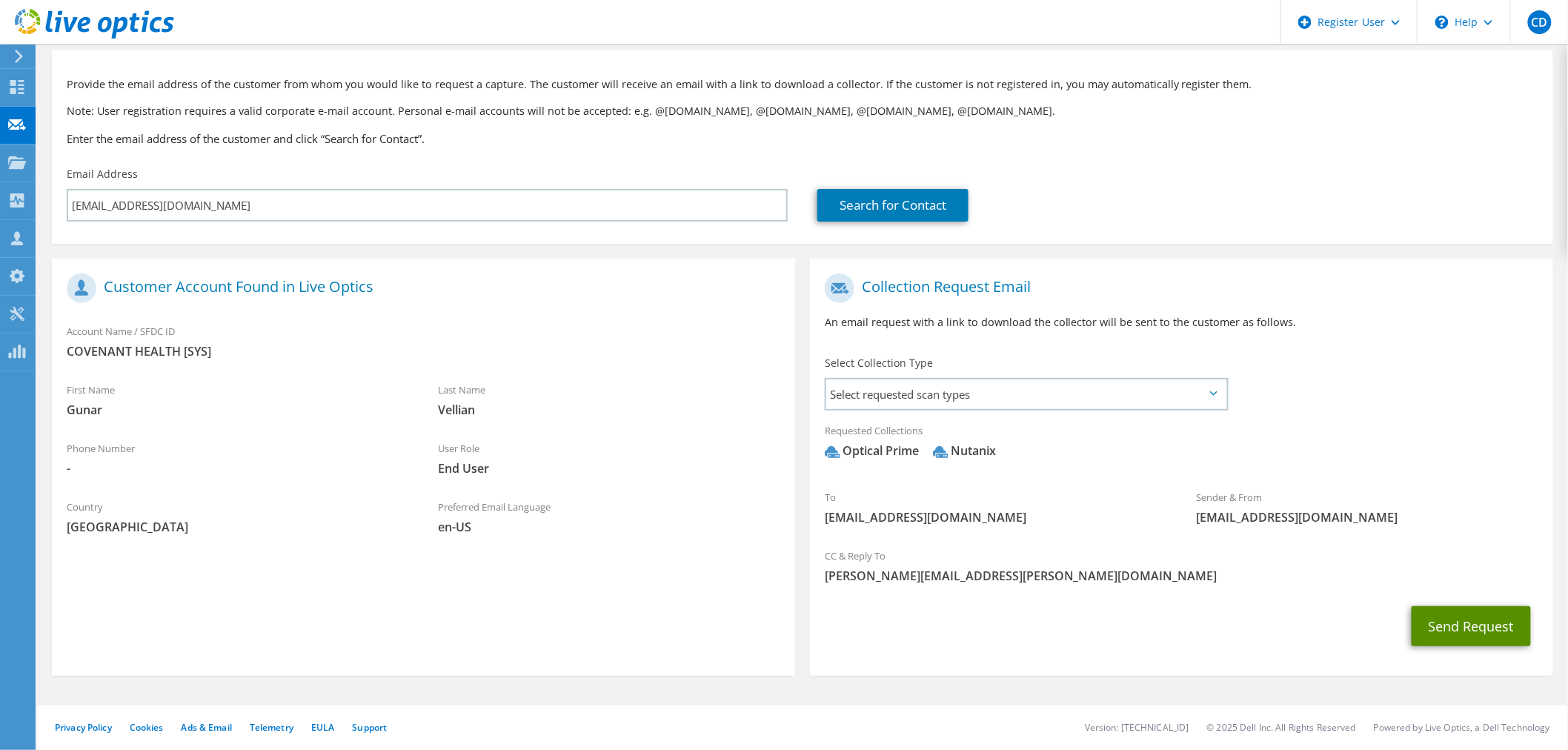
click at [1411, 631] on button "Send Request" at bounding box center [1471, 626] width 119 height 40
